Goal: Information Seeking & Learning: Learn about a topic

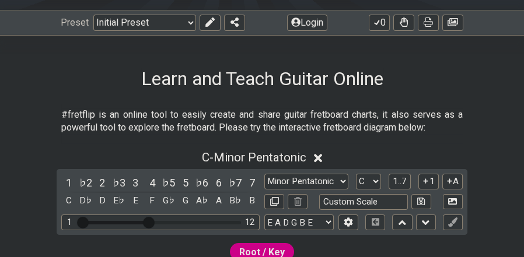
scroll to position [155, 0]
click at [342, 181] on select "Minor Pentatonic Click to edit Minor Pentatonic Major Pentatonic Minor Blues Ma…" at bounding box center [306, 182] width 84 height 16
click at [270, 202] on button at bounding box center [274, 202] width 20 height 16
select select "C"
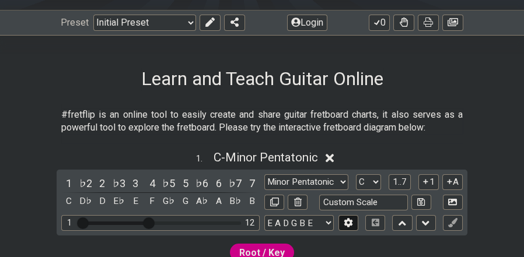
click at [354, 221] on button at bounding box center [348, 223] width 20 height 16
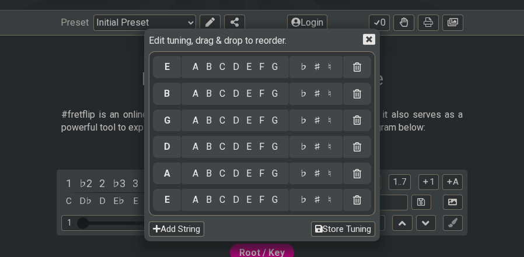
click at [368, 41] on icon at bounding box center [369, 39] width 12 height 12
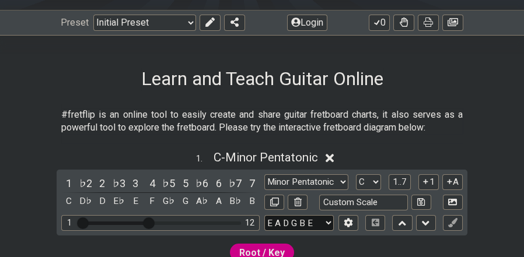
click at [325, 220] on select "E A D G B E E A D G B E E A D G B E B E A D F♯ B A D G C E A D A D G B E E♭ A♭ …" at bounding box center [298, 223] width 69 height 16
click at [353, 221] on button at bounding box center [348, 223] width 20 height 16
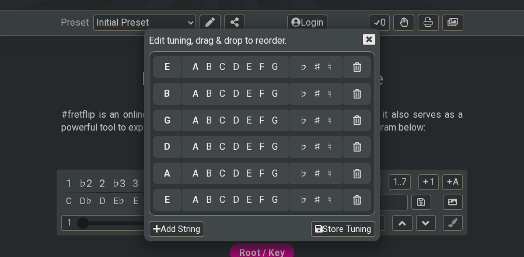
click at [366, 42] on icon at bounding box center [369, 39] width 12 height 12
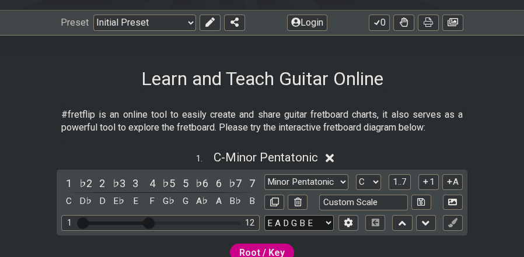
click at [324, 221] on select "E A D G B E E A D G B E E A D G B E B E A D F♯ B A D G C E A D A D G B E E♭ A♭ …" at bounding box center [298, 223] width 69 height 16
click at [322, 223] on select "E A D G B E E A D G B E E A D G B E B E A D F♯ B A D G C E A D A D G B E E♭ A♭ …" at bounding box center [298, 223] width 69 height 16
click at [174, 225] on div "1 12" at bounding box center [160, 223] width 198 height 16
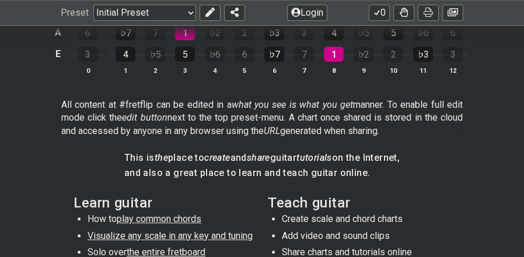
scroll to position [622, 0]
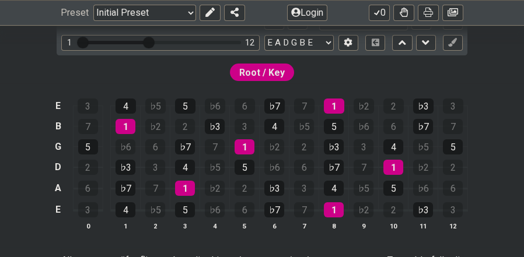
click at [267, 74] on span "Root / Key" at bounding box center [262, 72] width 46 height 17
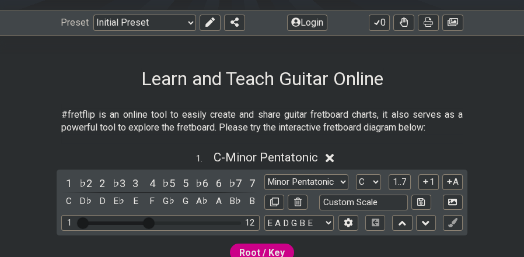
scroll to position [311, 0]
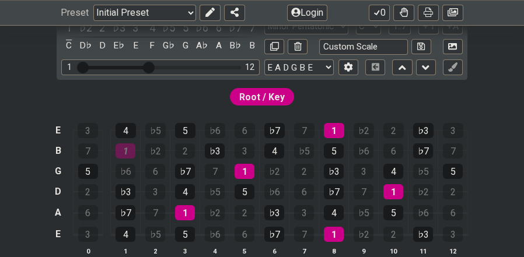
click at [131, 152] on div "1" at bounding box center [126, 151] width 20 height 15
click at [190, 210] on div "1" at bounding box center [185, 212] width 20 height 15
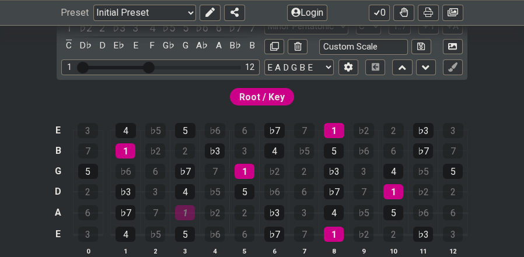
click at [190, 210] on div "1" at bounding box center [185, 212] width 20 height 15
click at [67, 46] on div "C" at bounding box center [68, 46] width 15 height 16
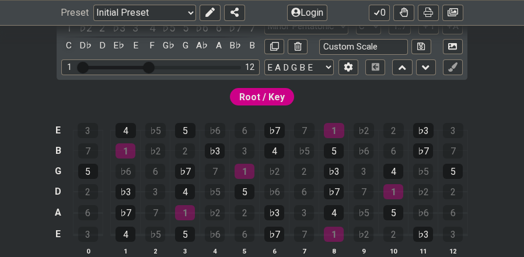
click at [67, 46] on div "C" at bounding box center [68, 46] width 15 height 16
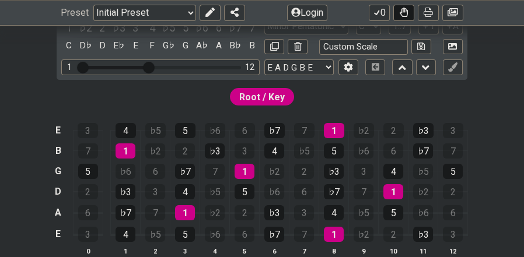
click at [397, 11] on button at bounding box center [403, 13] width 21 height 16
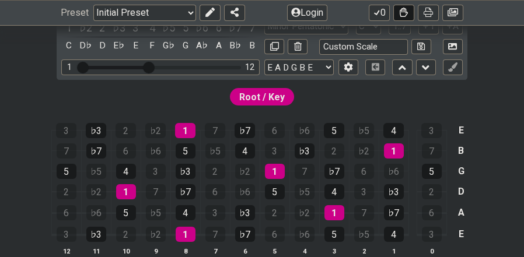
click at [397, 11] on button at bounding box center [403, 13] width 21 height 16
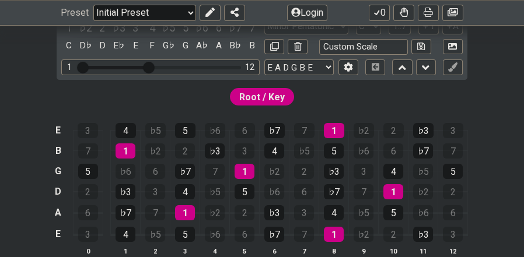
click at [193, 15] on select "Welcome to #fretflip! Initial Preset Custom Preset Minor Pentatonic Major Penta…" at bounding box center [144, 13] width 103 height 16
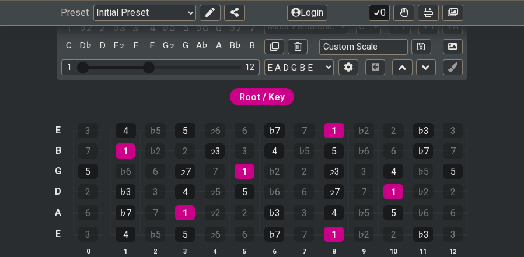
click at [378, 13] on icon at bounding box center [377, 12] width 12 height 9
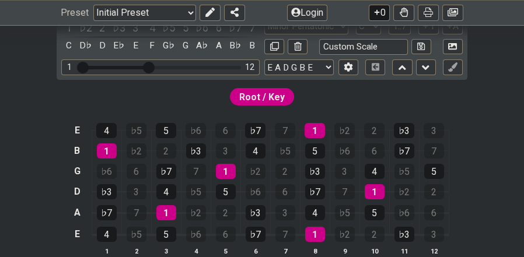
click at [378, 13] on icon at bounding box center [376, 12] width 5 height 5
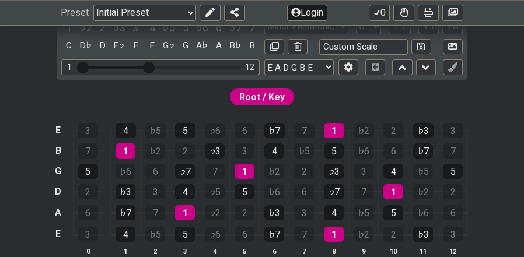
click at [320, 13] on button "Login" at bounding box center [307, 13] width 40 height 16
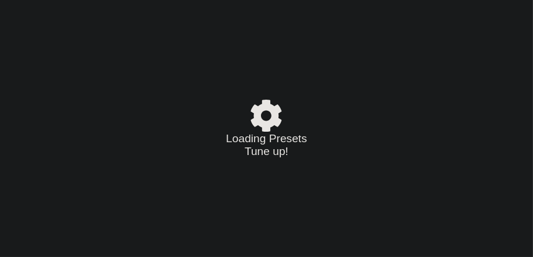
select select "C"
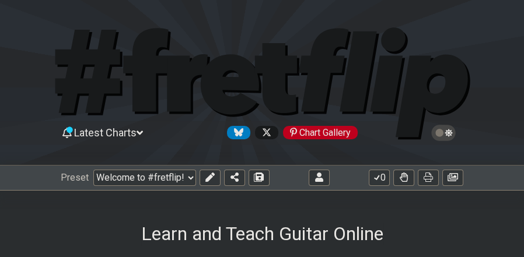
click at [137, 132] on span "Latest Charts" at bounding box center [105, 133] width 62 height 12
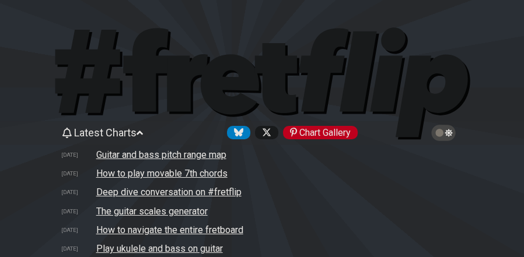
click at [452, 134] on icon at bounding box center [443, 133] width 25 height 16
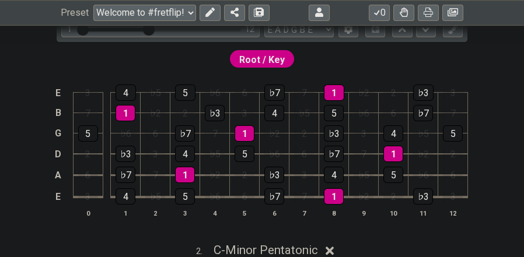
scroll to position [467, 0]
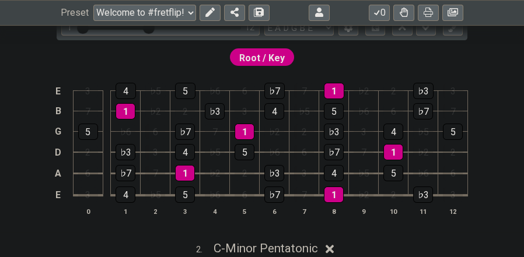
click at [256, 63] on span "Root / Key" at bounding box center [262, 58] width 46 height 17
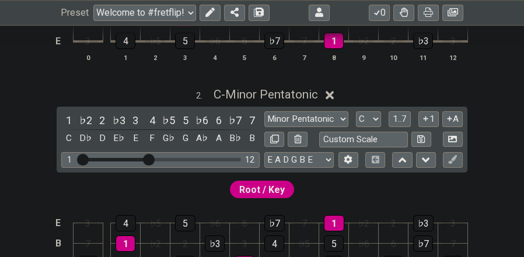
scroll to position [622, 0]
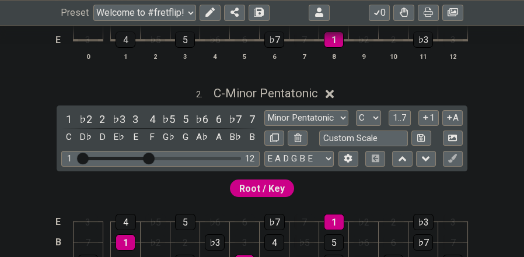
click at [280, 188] on span "Root / Key" at bounding box center [262, 188] width 46 height 17
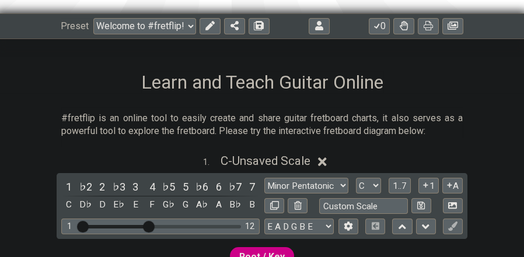
scroll to position [267, 0]
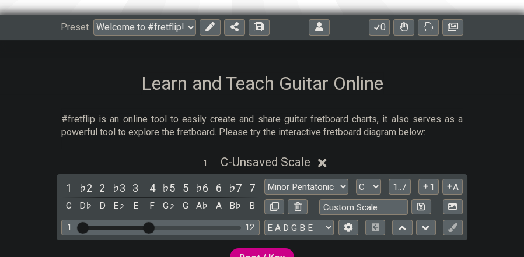
click at [466, 36] on div "Preset Welcome to #fretflip! Initial Preset Custom Preset Minor Pentatonic Majo…" at bounding box center [262, 28] width 524 height 26
click at [458, 28] on button at bounding box center [452, 27] width 21 height 16
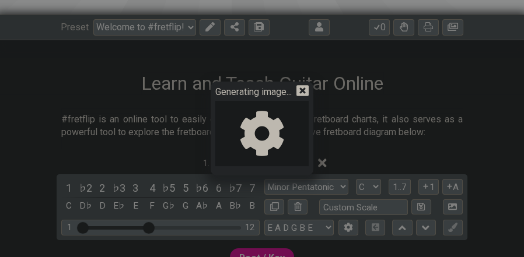
click at [307, 92] on icon at bounding box center [302, 90] width 12 height 11
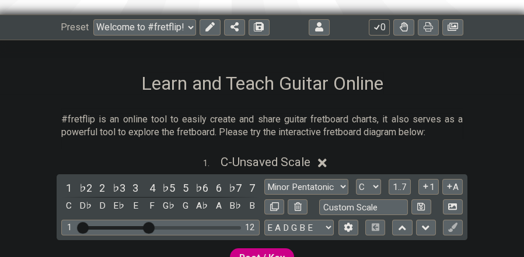
click at [379, 30] on icon at bounding box center [377, 26] width 12 height 9
click at [381, 32] on button "0" at bounding box center [379, 27] width 21 height 16
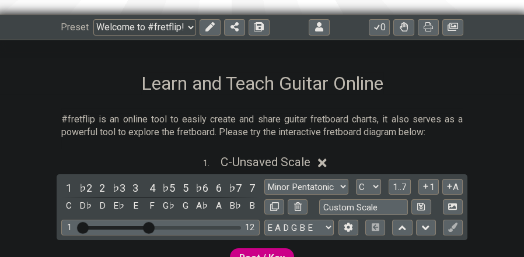
click at [186, 30] on select "Welcome to #fretflip! Initial Preset Custom Preset Minor Pentatonic Major Penta…" at bounding box center [144, 27] width 103 height 16
click at [93, 19] on select "Welcome to #fretflip! Initial Preset Custom Preset Minor Pentatonic Major Penta…" at bounding box center [144, 27] width 103 height 16
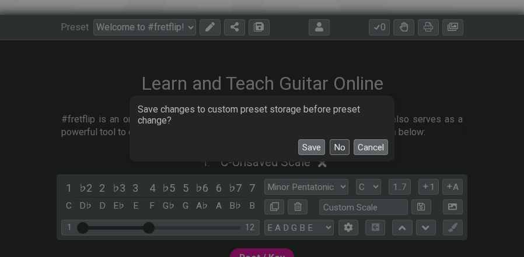
click at [338, 148] on button "No" at bounding box center [340, 147] width 20 height 16
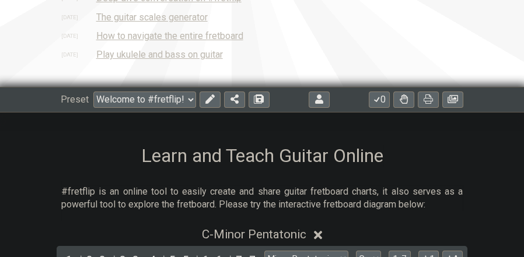
scroll to position [155, 0]
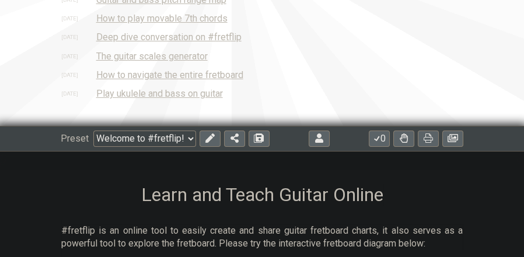
click at [157, 138] on select "Welcome to #fretflip! Initial Preset Custom Preset Minor Pentatonic Major Penta…" at bounding box center [144, 139] width 103 height 16
click at [93, 131] on select "Welcome to #fretflip! Initial Preset Custom Preset Minor Pentatonic Major Penta…" at bounding box center [144, 139] width 103 height 16
select select "/welcome"
select select "C"
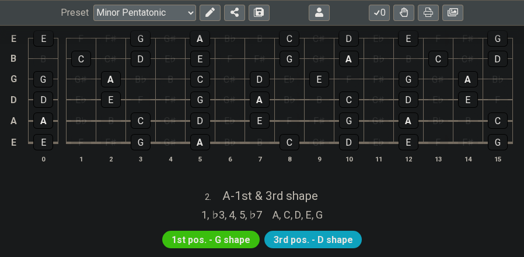
scroll to position [311, 0]
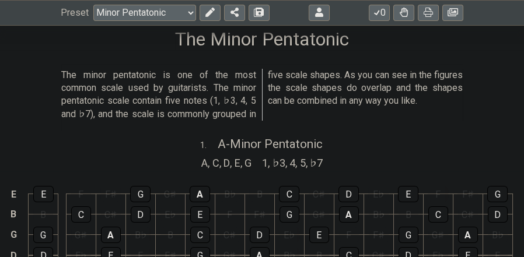
click at [46, 194] on div "E" at bounding box center [43, 194] width 20 height 16
click at [46, 194] on div "E" at bounding box center [43, 194] width 20 height 15
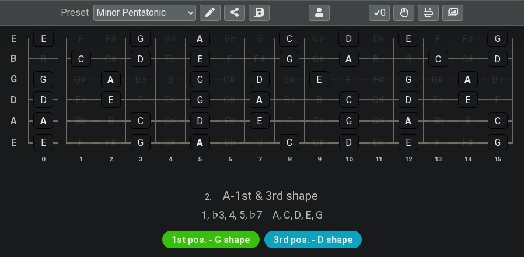
scroll to position [622, 0]
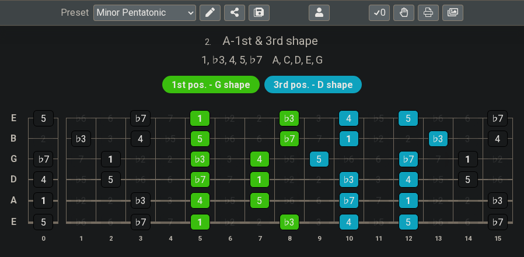
click at [200, 78] on span "1st pos. - G shape" at bounding box center [211, 84] width 79 height 17
click at [201, 87] on span "1st pos. - G shape" at bounding box center [211, 84] width 79 height 17
click at [197, 119] on div "1" at bounding box center [200, 118] width 20 height 16
click at [197, 119] on div "1" at bounding box center [200, 118] width 20 height 15
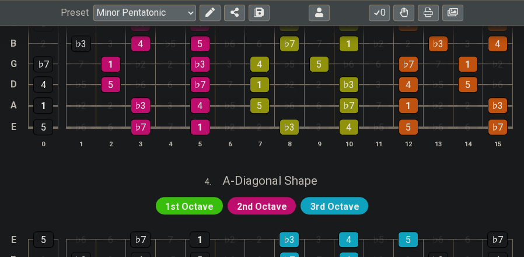
scroll to position [1089, 0]
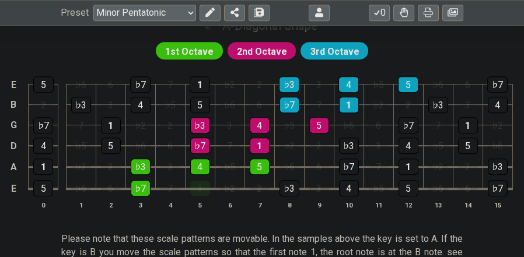
click at [197, 183] on div "1" at bounding box center [200, 188] width 20 height 15
click at [198, 184] on div "1" at bounding box center [200, 188] width 20 height 16
click at [201, 45] on span "1st Octave" at bounding box center [189, 51] width 48 height 17
click at [205, 54] on span "1st Octave" at bounding box center [189, 51] width 48 height 17
click at [205, 53] on span "1st Octave" at bounding box center [189, 51] width 48 height 17
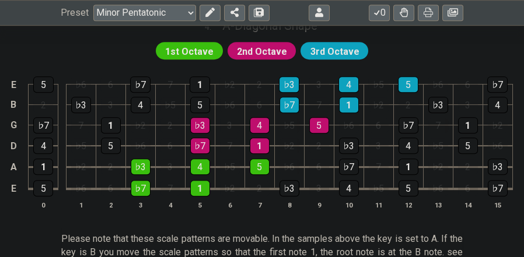
drag, startPoint x: 205, startPoint y: 53, endPoint x: 191, endPoint y: 43, distance: 16.7
click at [191, 43] on span "1st Octave" at bounding box center [189, 51] width 48 height 17
click at [382, 17] on button "0" at bounding box center [379, 13] width 21 height 16
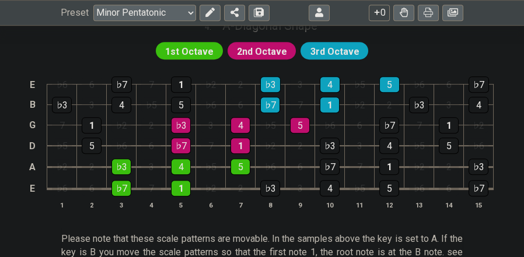
click at [382, 16] on button "0" at bounding box center [379, 13] width 21 height 16
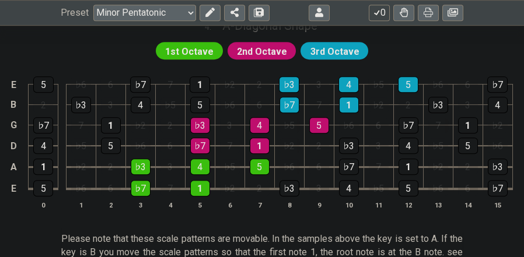
click at [382, 16] on button "0" at bounding box center [379, 13] width 21 height 16
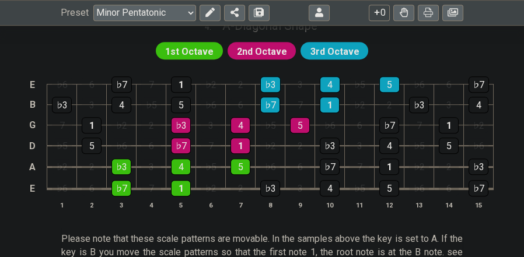
click at [382, 16] on button "0" at bounding box center [379, 13] width 21 height 16
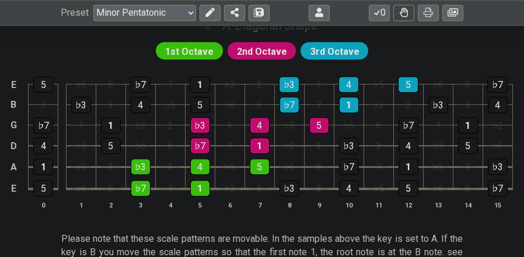
click at [408, 14] on button at bounding box center [403, 13] width 21 height 16
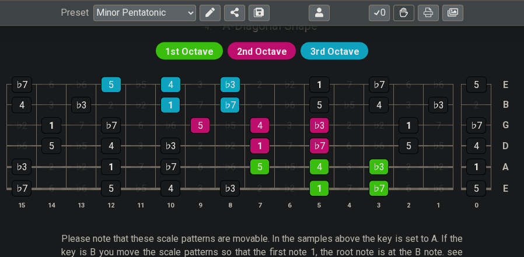
click at [408, 14] on button at bounding box center [403, 13] width 21 height 16
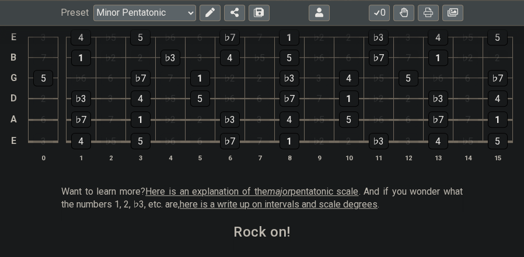
scroll to position [1991, 0]
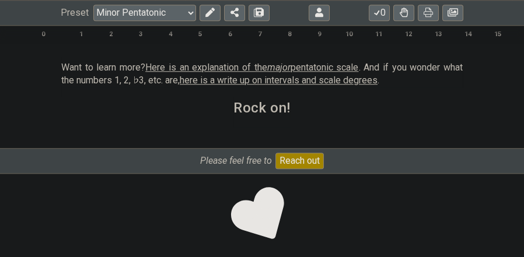
click at [345, 77] on span "here is a write up on intervals and scale degrees" at bounding box center [279, 80] width 198 height 11
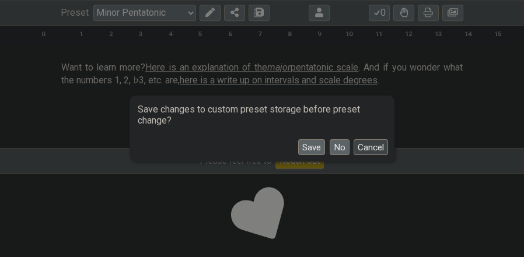
click at [371, 146] on button "Cancel" at bounding box center [371, 147] width 34 height 16
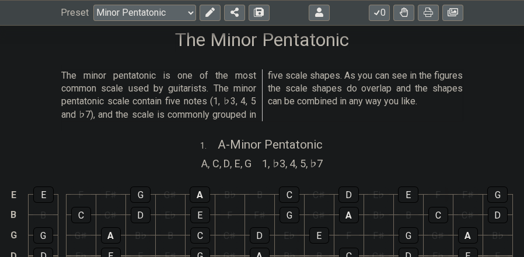
scroll to position [311, 0]
click at [168, 11] on select "Welcome to #fretflip! Initial Preset Custom Preset Minor Pentatonic Major Penta…" at bounding box center [144, 13] width 103 height 16
click at [93, 5] on select "Welcome to #fretflip! Initial Preset Custom Preset Minor Pentatonic Major Penta…" at bounding box center [144, 13] width 103 height 16
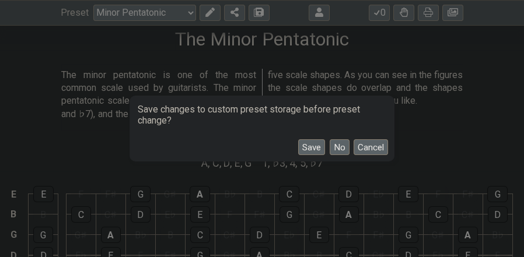
click at [310, 146] on button "Save" at bounding box center [311, 147] width 27 height 16
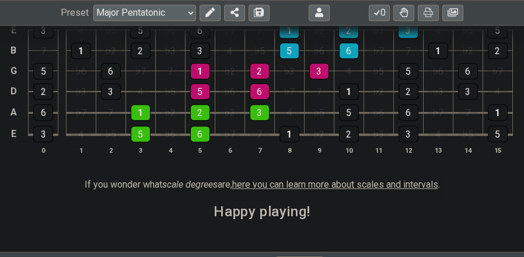
scroll to position [934, 0]
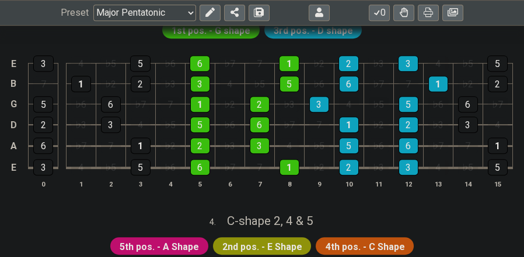
click at [180, 15] on select "Welcome to #fretflip! Initial Preset The Minor Pentatonic Minor Pentatonic Majo…" at bounding box center [144, 13] width 103 height 16
click at [93, 21] on select "Welcome to #fretflip! Initial Preset The Minor Pentatonic Minor Pentatonic Majo…" at bounding box center [144, 13] width 103 height 16
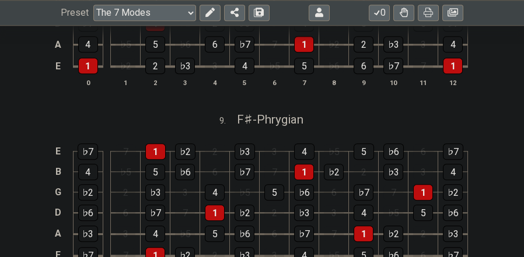
scroll to position [1166, 0]
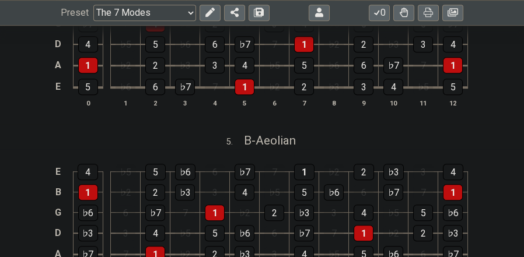
click at [177, 9] on select "Welcome to #fretflip! Initial Preset The Minor Pentatonic Minor Pentatonic Majo…" at bounding box center [144, 13] width 103 height 16
click at [93, 21] on select "Welcome to #fretflip! Initial Preset The Minor Pentatonic Minor Pentatonic Majo…" at bounding box center [144, 13] width 103 height 16
select select "/guitar-scales"
select select "C"
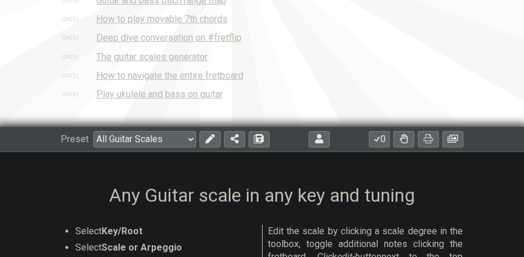
scroll to position [155, 0]
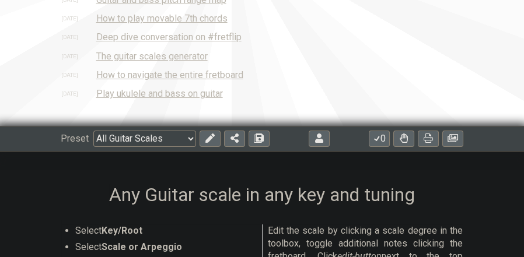
click at [177, 142] on select "Welcome to #fretflip! Initial Preset The Minor Pentatonic Minor Pentatonic Majo…" at bounding box center [144, 139] width 103 height 16
click at [93, 131] on select "Welcome to #fretflip! Initial Preset The Minor Pentatonic Minor Pentatonic Majo…" at bounding box center [144, 139] width 103 height 16
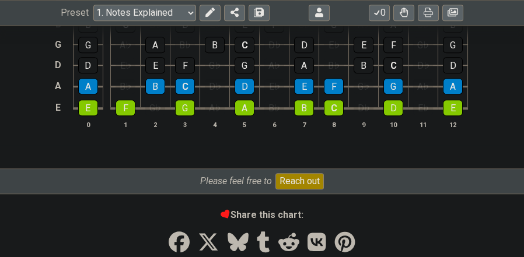
scroll to position [1245, 0]
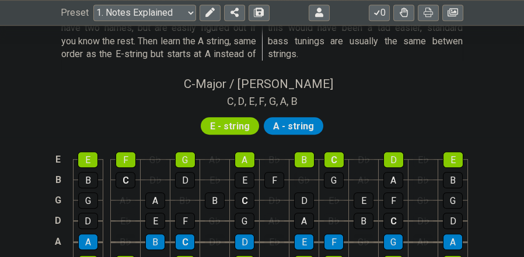
click at [293, 127] on span "A - string" at bounding box center [293, 126] width 41 height 17
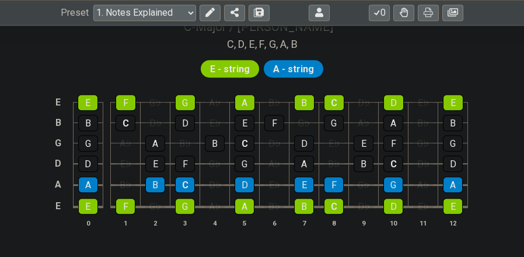
scroll to position [1303, 0]
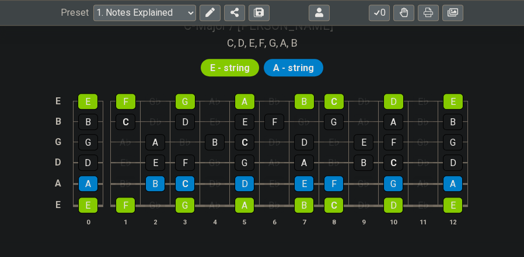
drag, startPoint x: 195, startPoint y: 143, endPoint x: 167, endPoint y: 148, distance: 28.4
click at [167, 148] on tbody "E E F G♭ G A♭ A B♭ B C D♭ D E♭ E B B C D♭ D E♭ E F G♭ G A♭ A B♭ B G G A♭ A B♭ B…" at bounding box center [259, 149] width 417 height 137
click at [188, 10] on select "Welcome to #fretflip! Initial Preset The Minor Pentatonic Minor Pentatonic Majo…" at bounding box center [144, 13] width 103 height 16
click at [183, 11] on select "Welcome to #fretflip! Initial Preset The Minor Pentatonic Minor Pentatonic Majo…" at bounding box center [144, 13] width 103 height 16
click at [93, 5] on select "Welcome to #fretflip! Initial Preset The Minor Pentatonic Minor Pentatonic Majo…" at bounding box center [144, 13] width 103 height 16
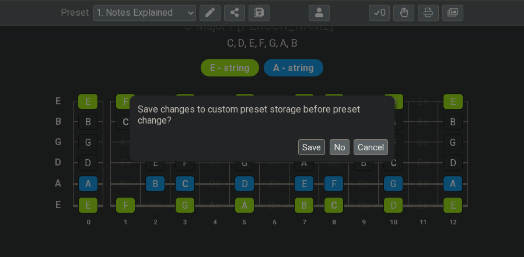
click at [307, 152] on button "Save" at bounding box center [311, 147] width 27 height 16
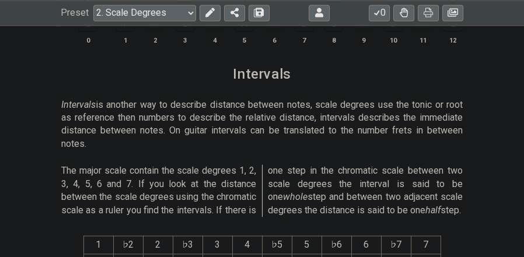
scroll to position [2938, 0]
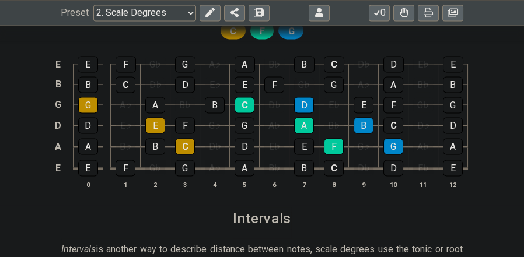
click at [179, 14] on select "Welcome to #fretflip! Initial Preset Notes Explained Minor Pentatonic Major Pen…" at bounding box center [144, 13] width 103 height 16
click at [93, 21] on select "Welcome to #fretflip! Initial Preset Notes Explained Minor Pentatonic Major Pen…" at bounding box center [144, 13] width 103 height 16
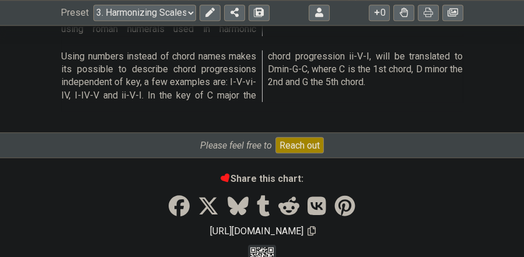
scroll to position [1917, 0]
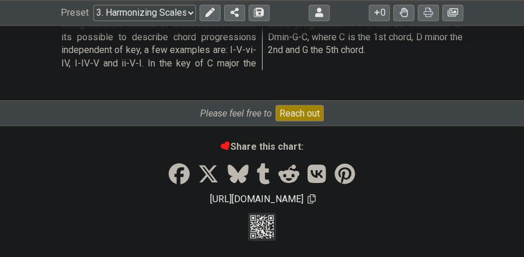
click at [168, 12] on select "Welcome to #fretflip! Initial Preset Notes Explained Minor Pentatonic Major Pen…" at bounding box center [144, 13] width 103 height 16
click at [93, 21] on select "Welcome to #fretflip! Initial Preset Notes Explained Minor Pentatonic Major Pen…" at bounding box center [144, 13] width 103 height 16
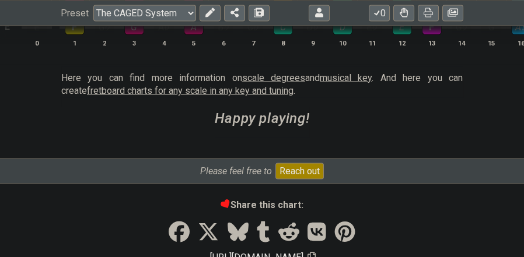
scroll to position [3998, 0]
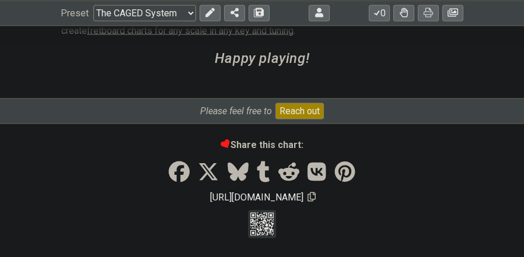
click at [137, 12] on select "Welcome to #fretflip! Initial Preset Notes Explained Minor Pentatonic Major Pen…" at bounding box center [144, 13] width 103 height 16
click at [163, 13] on select "Welcome to #fretflip! Initial Preset Notes Explained Minor Pentatonic Major Pen…" at bounding box center [144, 13] width 103 height 16
click at [165, 12] on select "Welcome to #fretflip! Initial Preset Notes Explained Minor Pentatonic Major Pen…" at bounding box center [144, 13] width 103 height 16
click at [93, 21] on select "Welcome to #fretflip! Initial Preset Notes Explained Minor Pentatonic Major Pen…" at bounding box center [144, 13] width 103 height 16
select select "/the-caged-system"
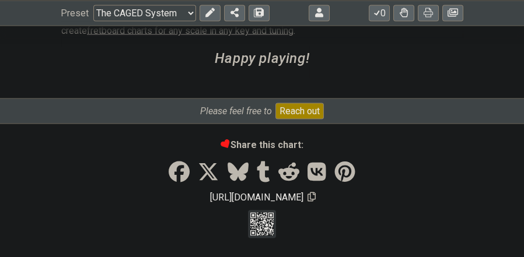
select select "C"
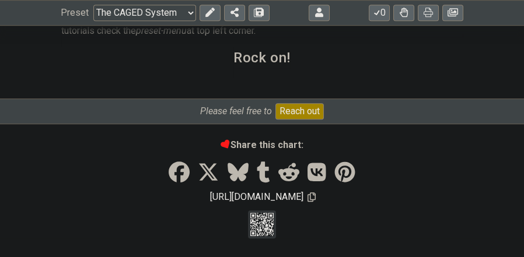
select select "/how-to-solo"
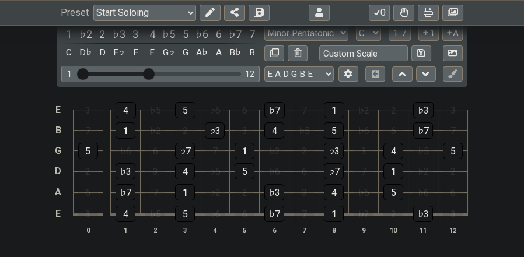
scroll to position [311, 0]
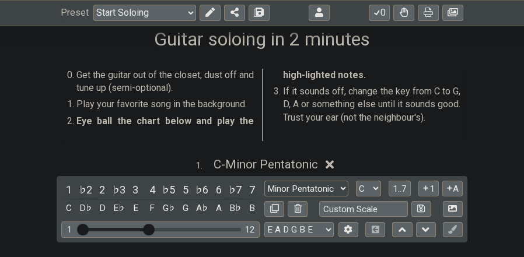
click at [344, 189] on select "Minor Pentatonic Root Minor Pentatonic Major Pentatonic Minor Blues Major Blues…" at bounding box center [306, 189] width 84 height 16
select select "Major Pentatonic"
click at [264, 181] on select "Minor Pentatonic Root Minor Pentatonic Major Pentatonic Minor Blues Major Blues…" at bounding box center [306, 189] width 84 height 16
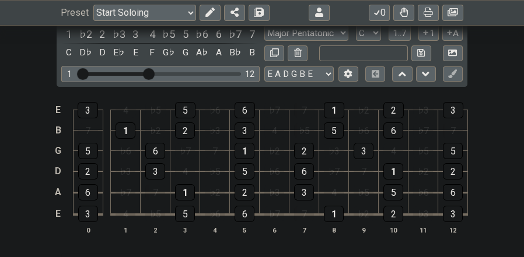
click at [383, 56] on input "text" at bounding box center [363, 54] width 89 height 16
drag, startPoint x: 383, startPoint y: 56, endPoint x: 497, endPoint y: 32, distance: 115.8
click at [497, 32] on div "1 . C - Major Pentatonic 1 ♭2 2 ♭3 3 4 ♭5 5 ♭6 6 ♭7 7 C D♭ D E♭ E F G♭ G A♭ A B…" at bounding box center [262, 123] width 524 height 257
type input "Custom Scale"
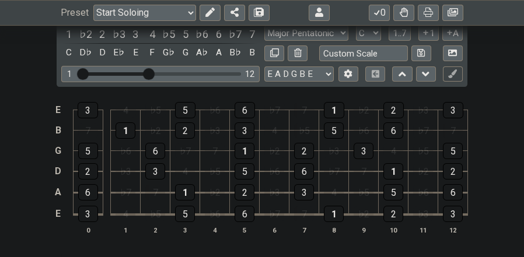
scroll to position [311, 0]
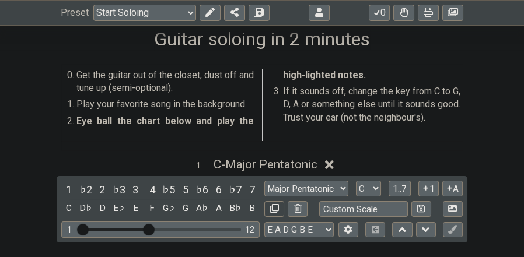
click at [275, 211] on icon at bounding box center [274, 208] width 9 height 9
select select "Major Pentatonic"
select select "C"
click at [397, 187] on span "1..7" at bounding box center [400, 189] width 14 height 11
click at [424, 187] on icon at bounding box center [425, 188] width 11 height 9
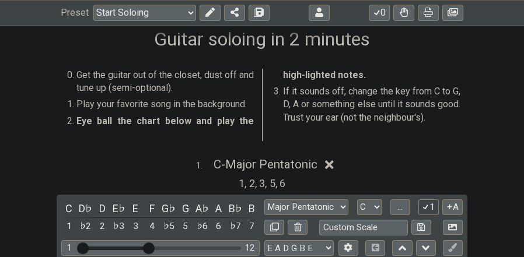
click at [431, 210] on button "1" at bounding box center [428, 208] width 20 height 16
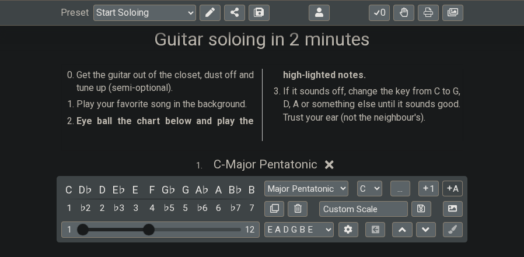
click at [450, 191] on icon at bounding box center [449, 188] width 11 height 9
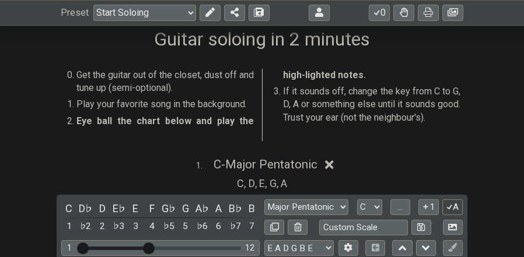
click at [449, 210] on icon at bounding box center [449, 206] width 11 height 9
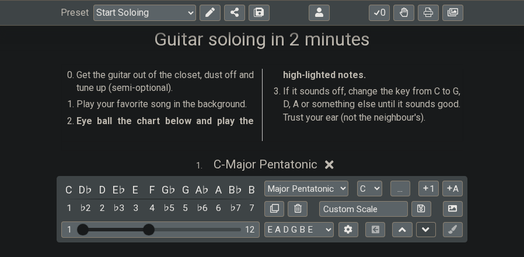
scroll to position [467, 0]
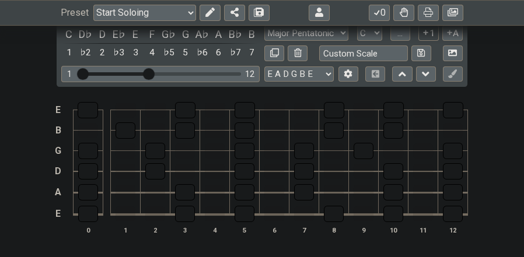
click at [424, 36] on icon at bounding box center [425, 32] width 11 height 9
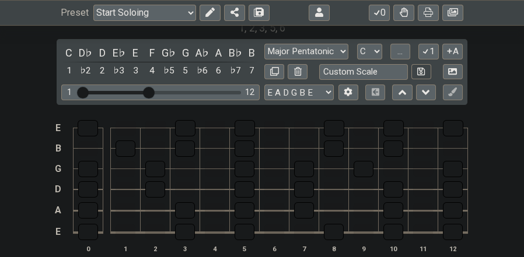
click at [424, 49] on icon at bounding box center [425, 51] width 11 height 9
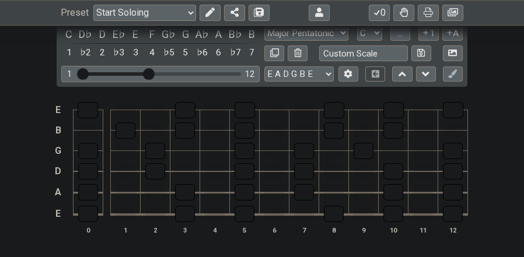
click at [376, 72] on icon at bounding box center [376, 74] width 8 height 8
click at [66, 35] on div "C" at bounding box center [68, 34] width 15 height 16
click at [81, 37] on div "D♭" at bounding box center [85, 34] width 15 height 16
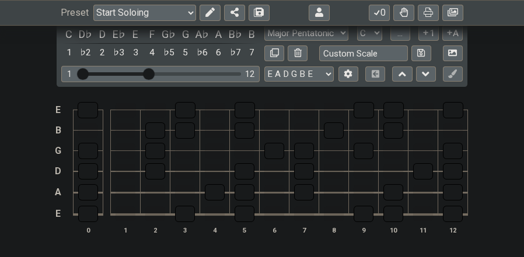
click at [81, 37] on div "D♭" at bounding box center [85, 34] width 15 height 16
click at [81, 37] on div "C♯" at bounding box center [85, 34] width 15 height 16
click at [81, 34] on div "C♯" at bounding box center [85, 34] width 15 height 16
